Goal: Information Seeking & Learning: Check status

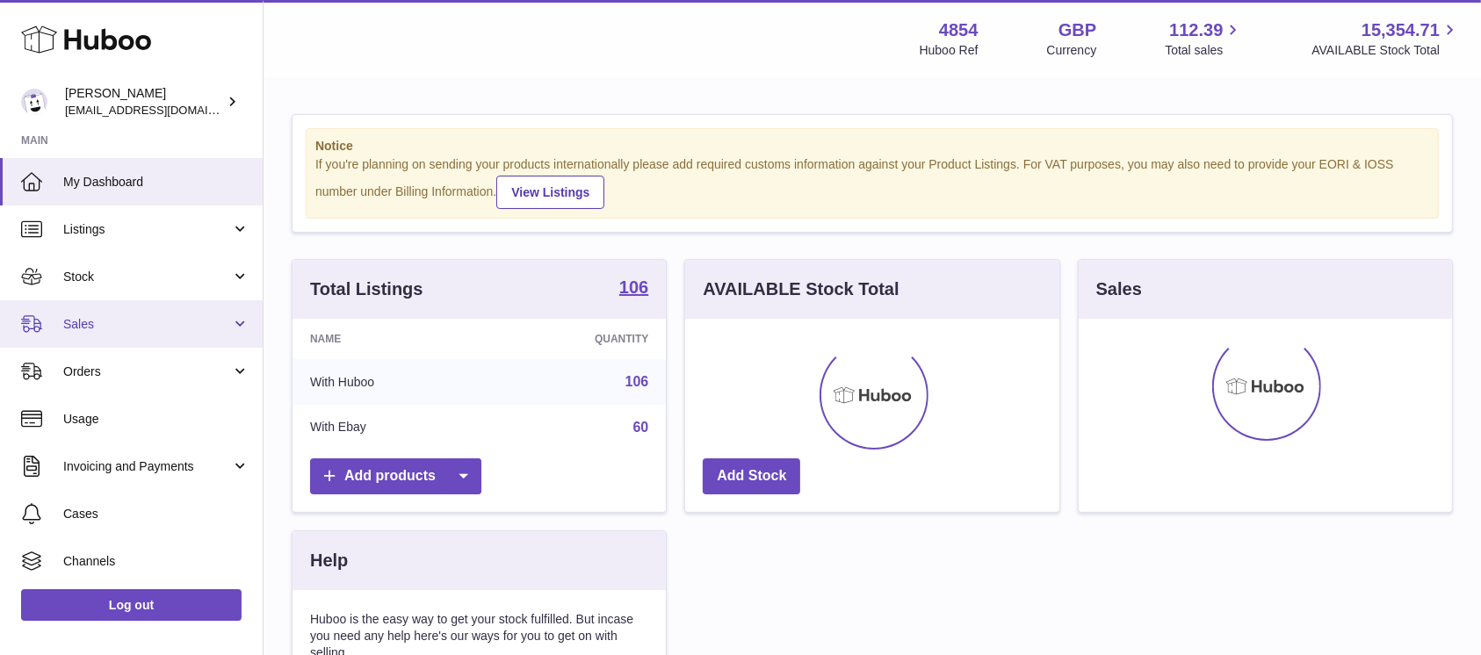
click at [185, 337] on link "Sales" at bounding box center [131, 323] width 263 height 47
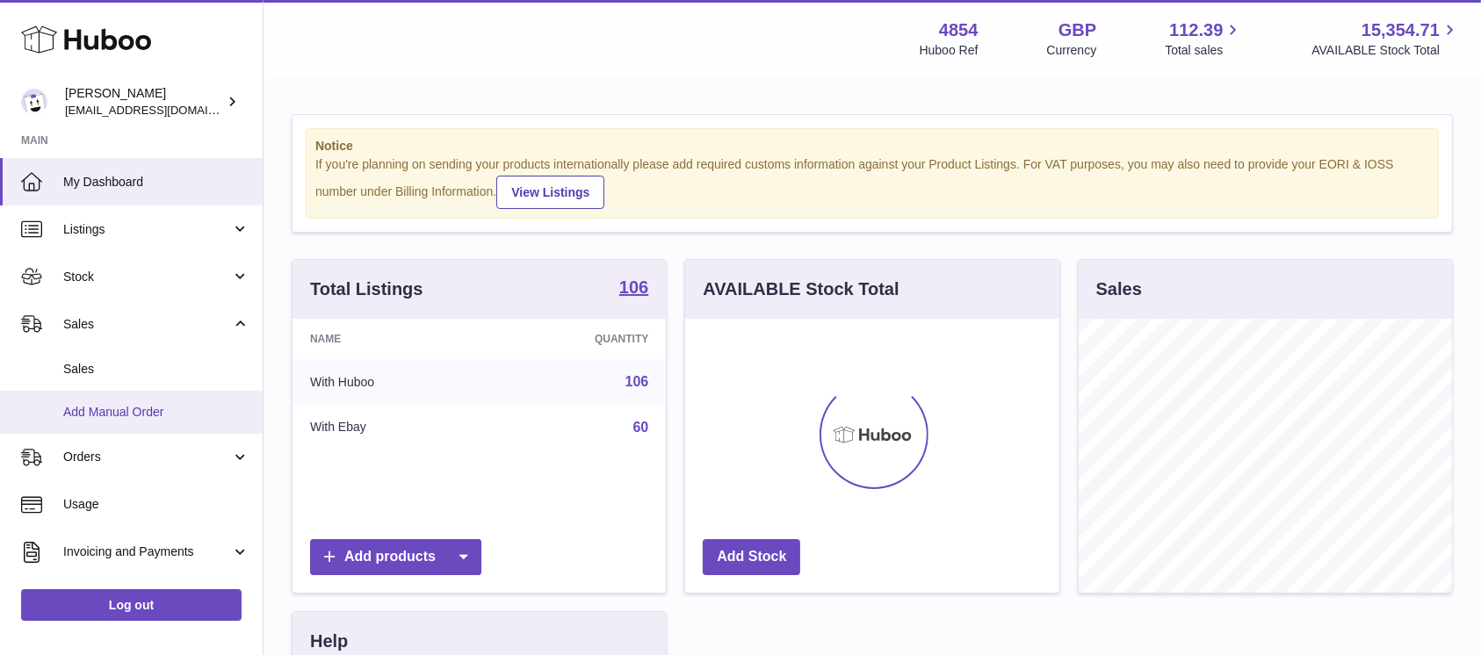
scroll to position [274, 373]
click at [119, 396] on link "Add Manual Order" at bounding box center [131, 412] width 263 height 43
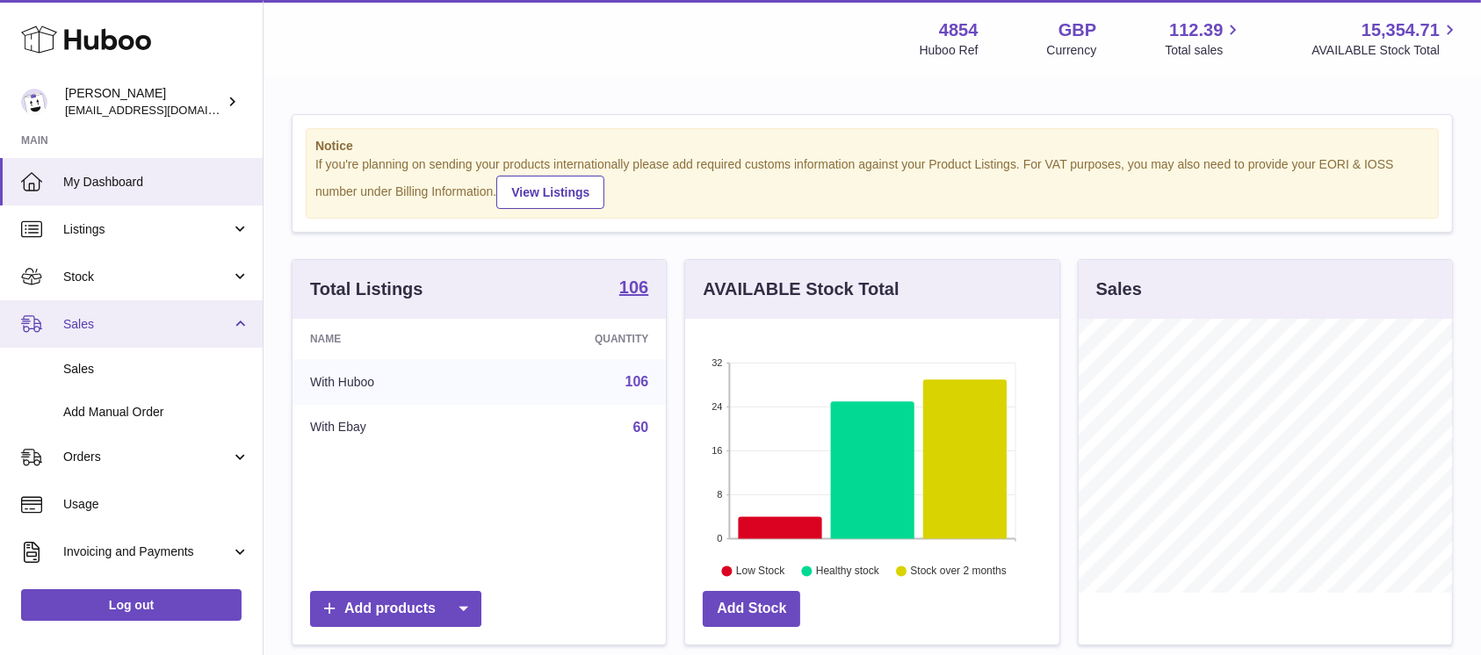
click at [185, 329] on span "Sales" at bounding box center [147, 324] width 168 height 17
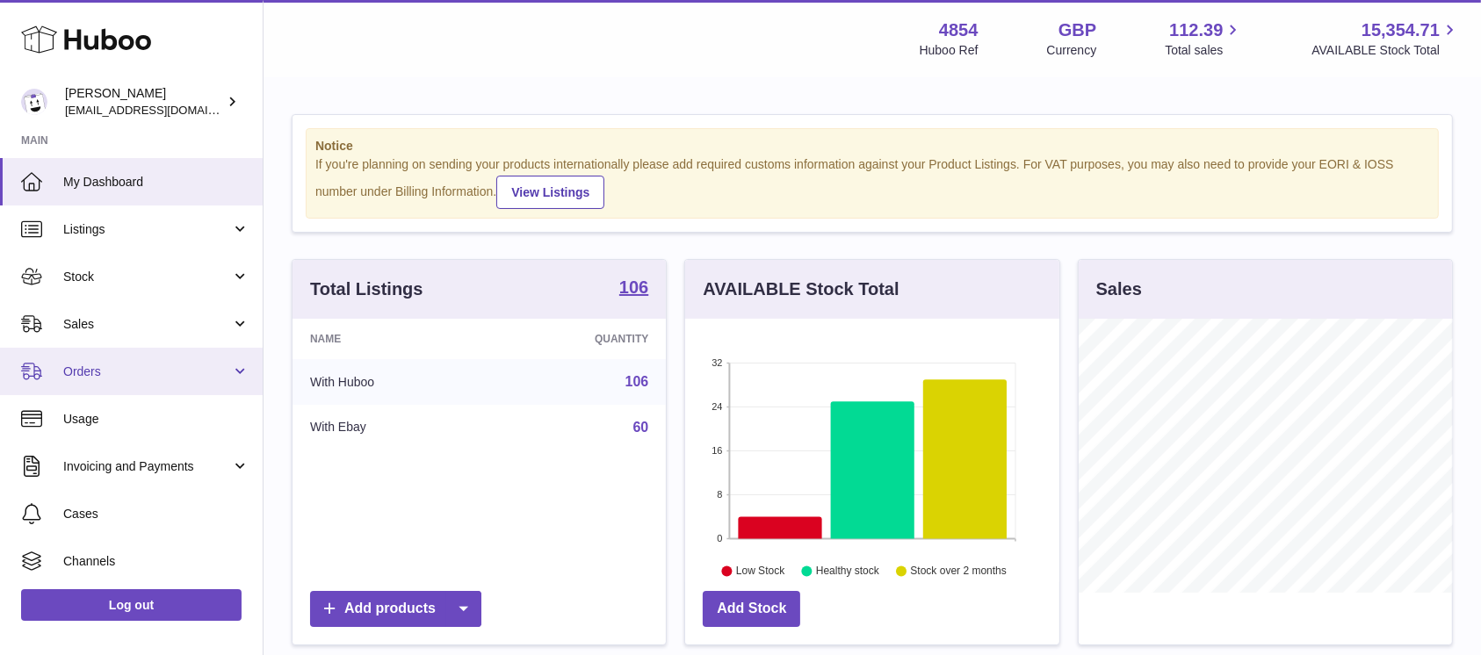
click at [155, 368] on ul "My Dashboard Listings Not with Huboo Listings with Huboo Bundles Stock Stock St…" at bounding box center [131, 419] width 263 height 522
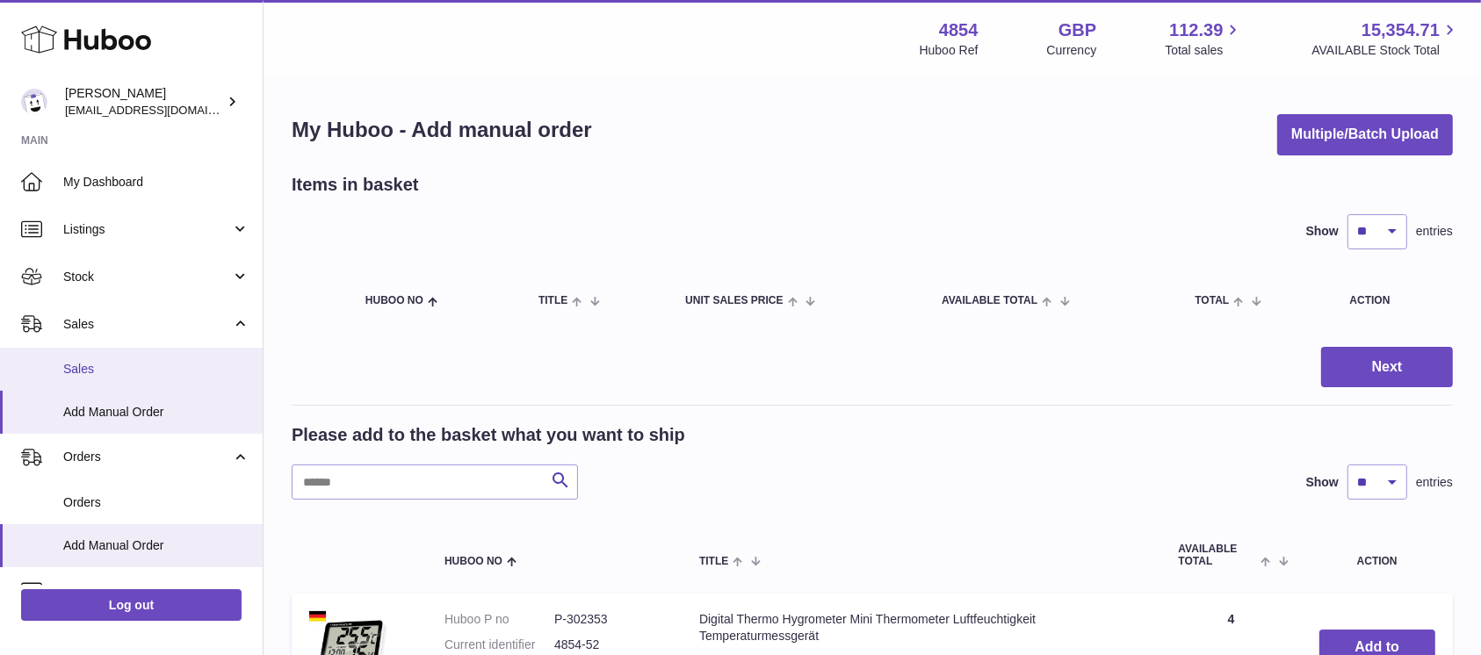
click at [135, 374] on span "Sales" at bounding box center [156, 369] width 186 height 17
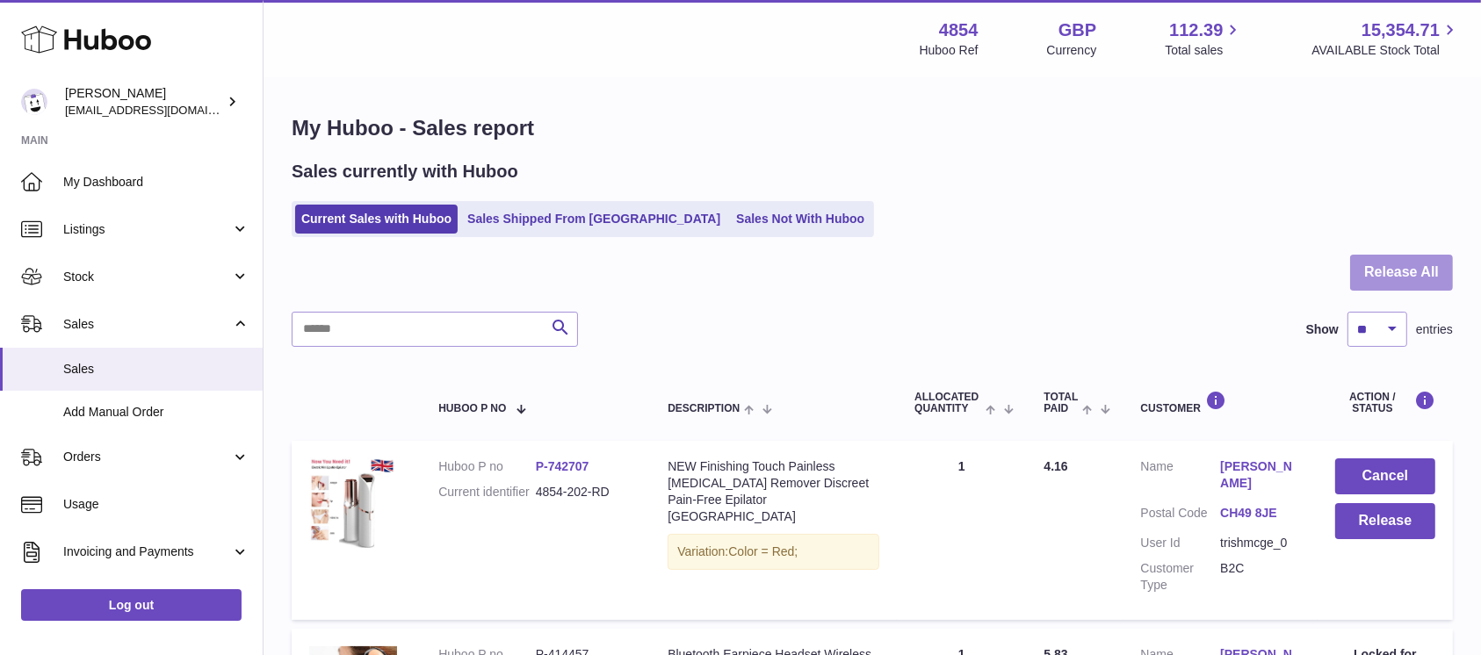
click at [1415, 257] on button "Release All" at bounding box center [1401, 273] width 103 height 36
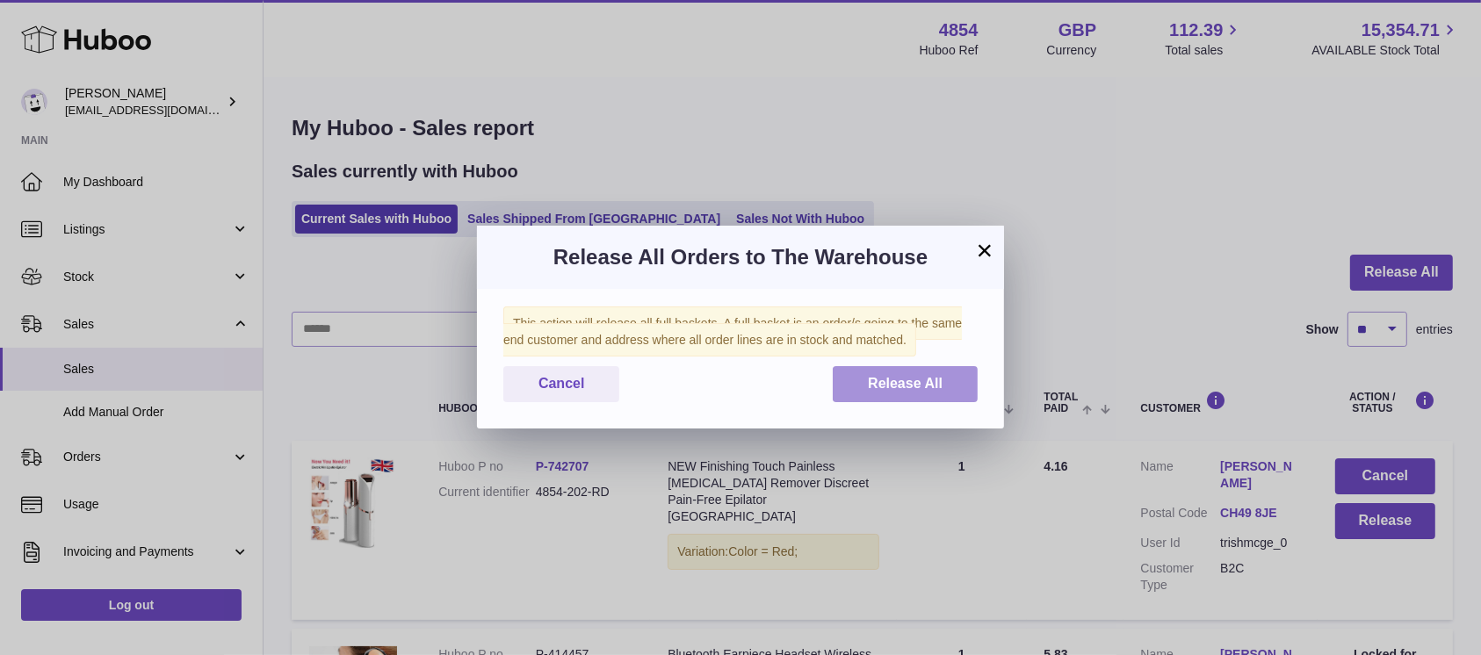
click at [880, 391] on span "Release All" at bounding box center [905, 383] width 75 height 15
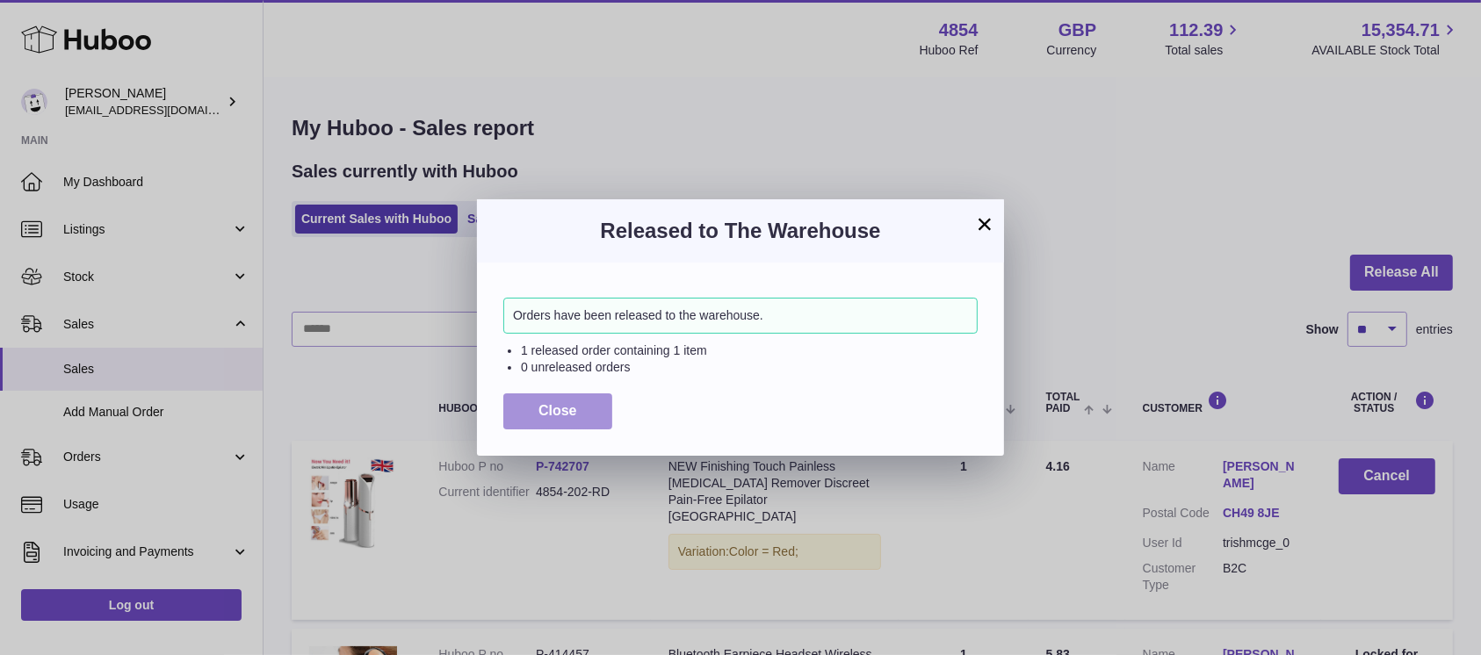
click at [542, 418] on span "Close" at bounding box center [558, 410] width 39 height 15
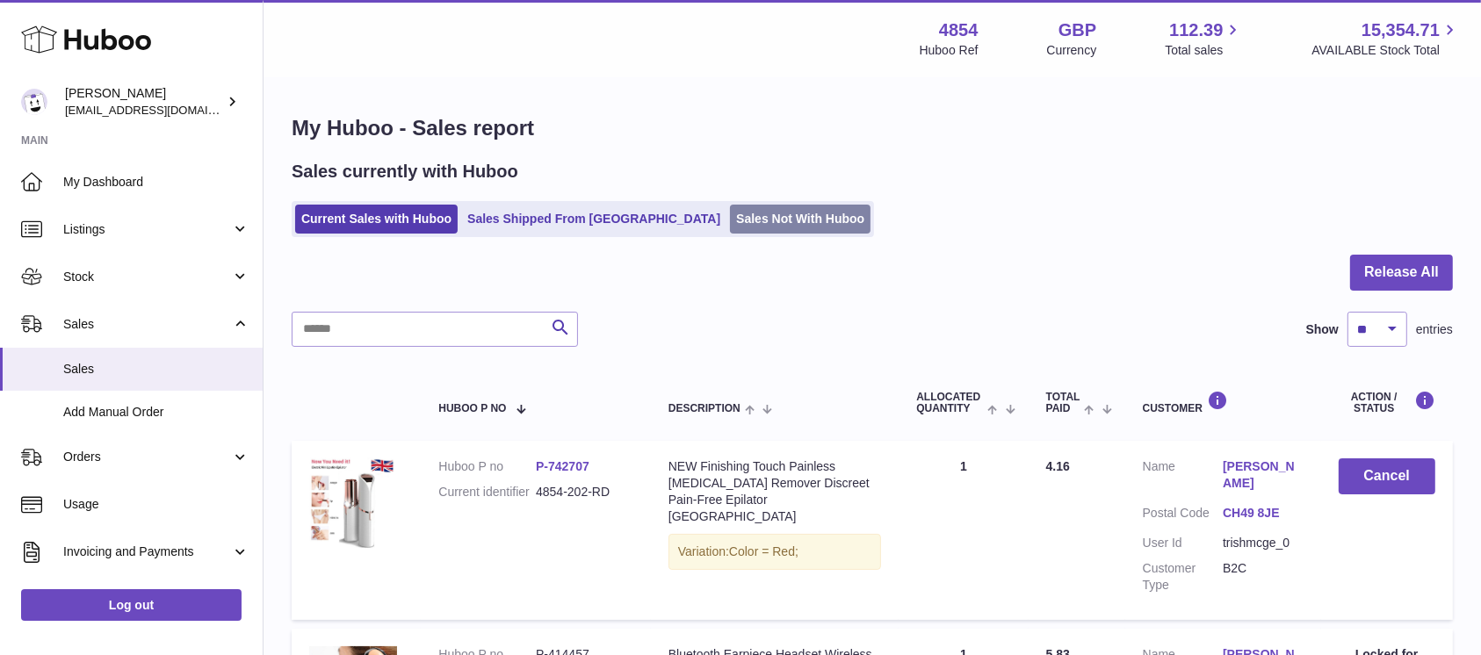
click at [730, 207] on link "Sales Not With Huboo" at bounding box center [800, 219] width 141 height 29
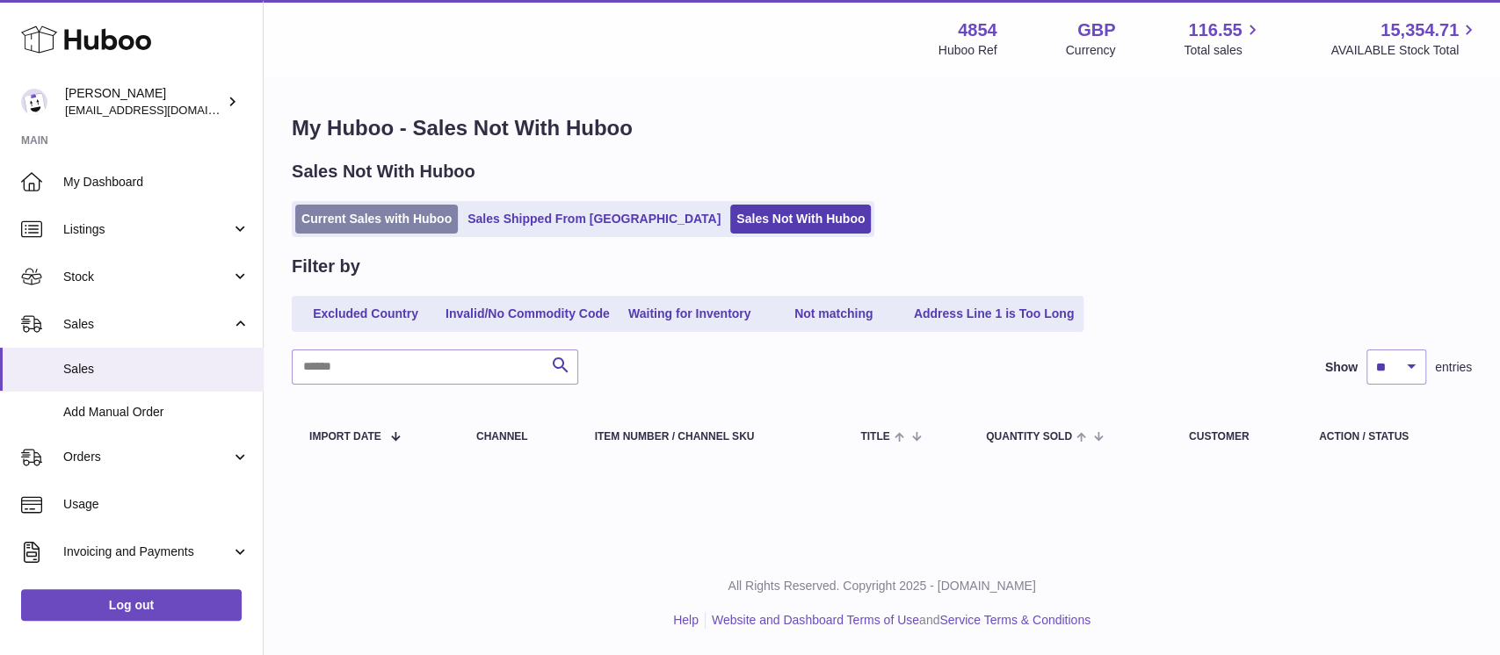
click at [423, 223] on link "Current Sales with Huboo" at bounding box center [376, 219] width 163 height 29
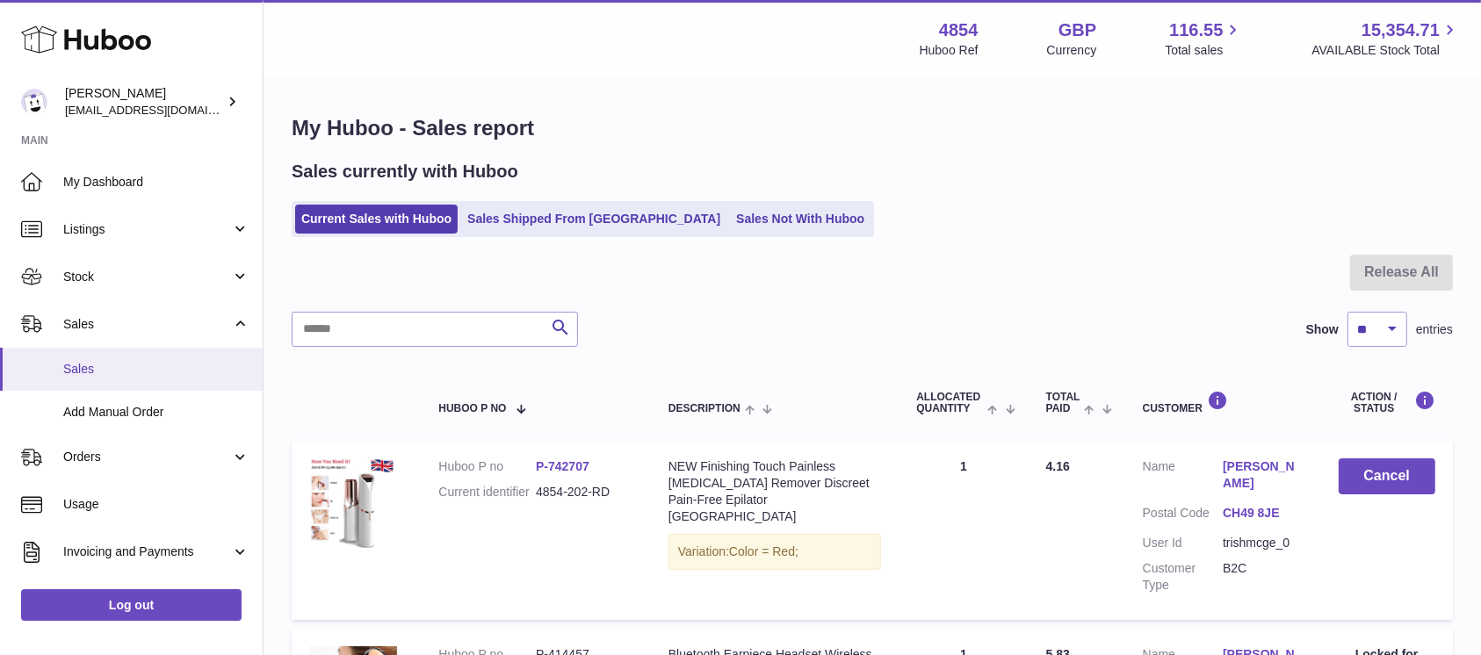
click at [156, 367] on span "Sales" at bounding box center [156, 369] width 186 height 17
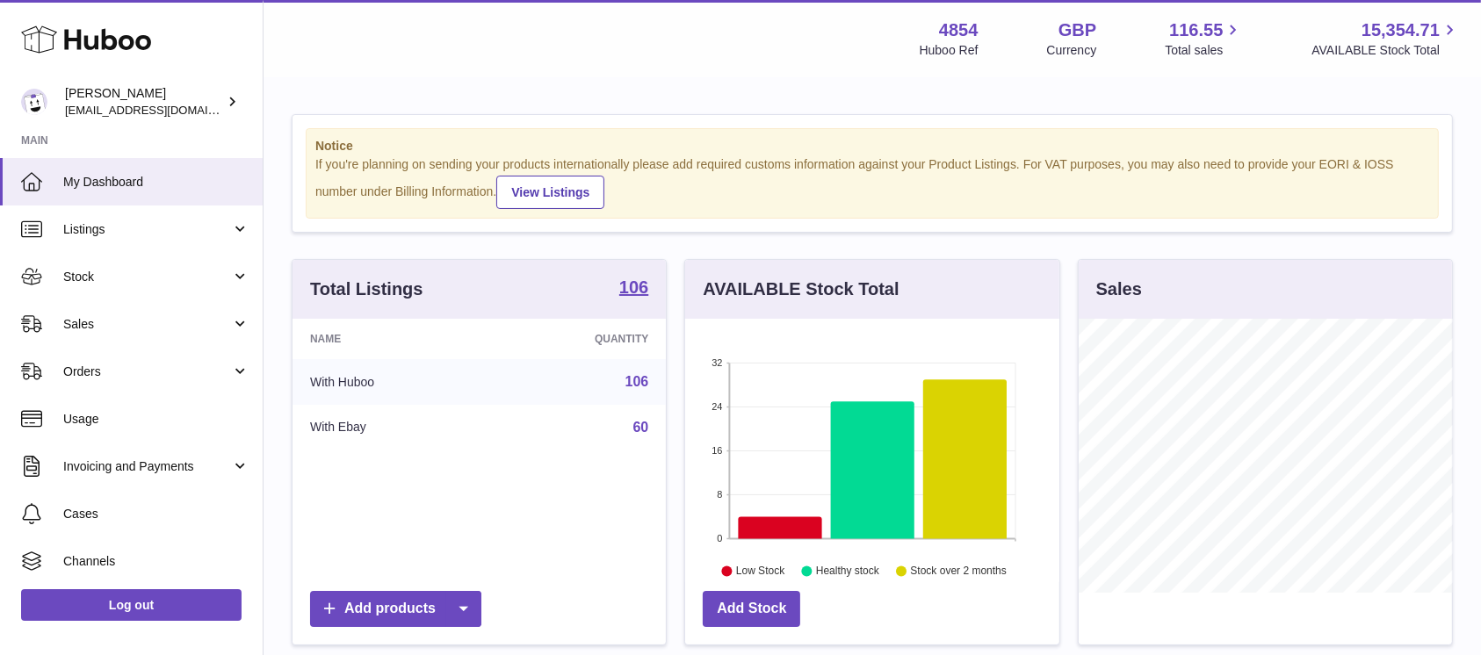
scroll to position [274, 373]
click at [143, 328] on span "Sales" at bounding box center [147, 324] width 168 height 17
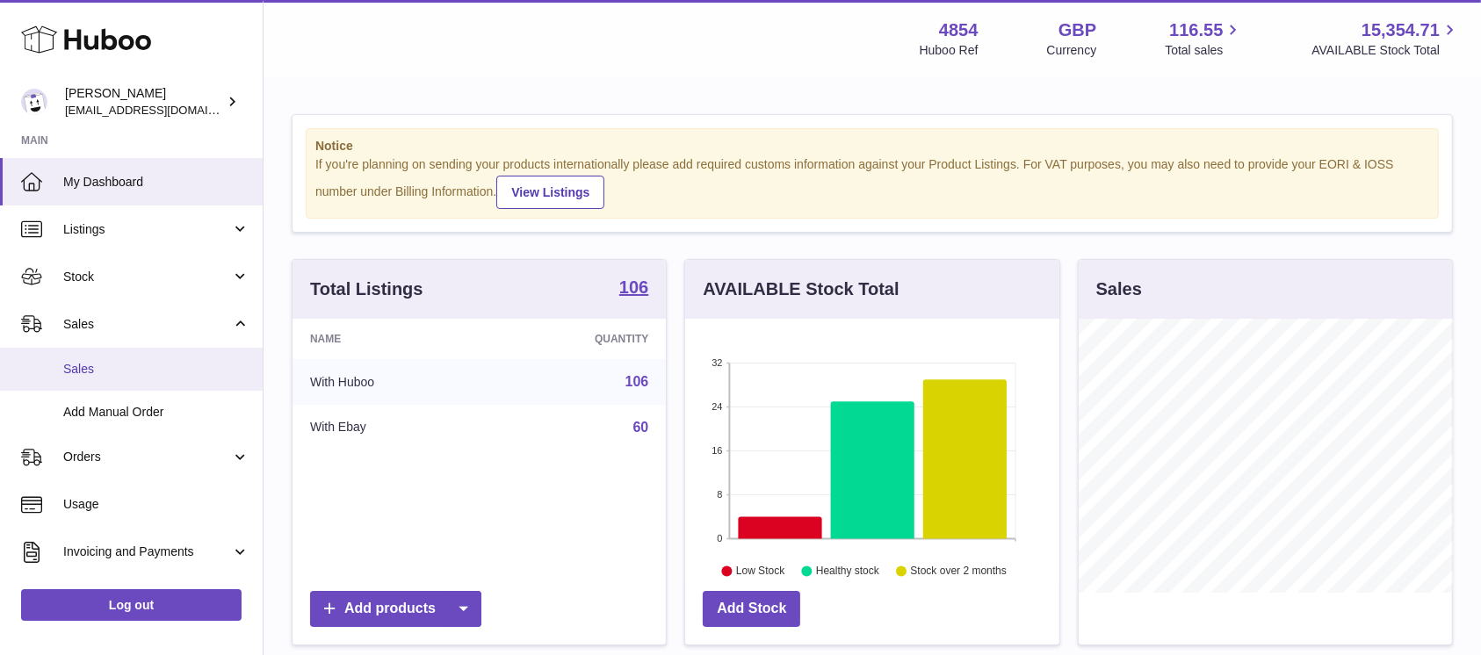
click at [145, 353] on link "Sales" at bounding box center [131, 369] width 263 height 43
